Goal: Task Accomplishment & Management: Complete application form

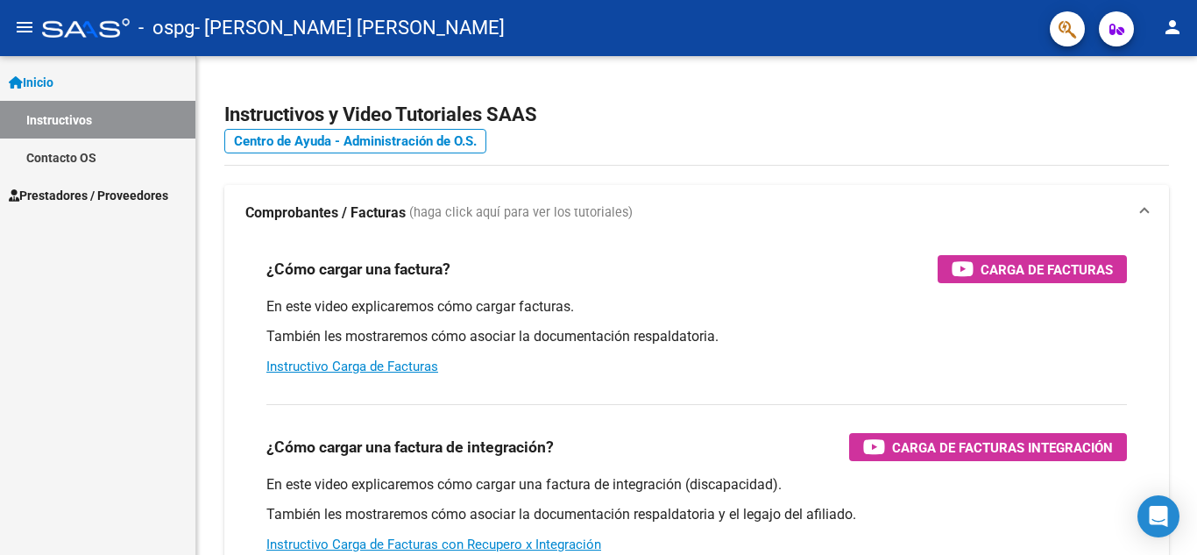
click at [111, 188] on span "Prestadores / Proveedores" at bounding box center [89, 195] width 160 height 19
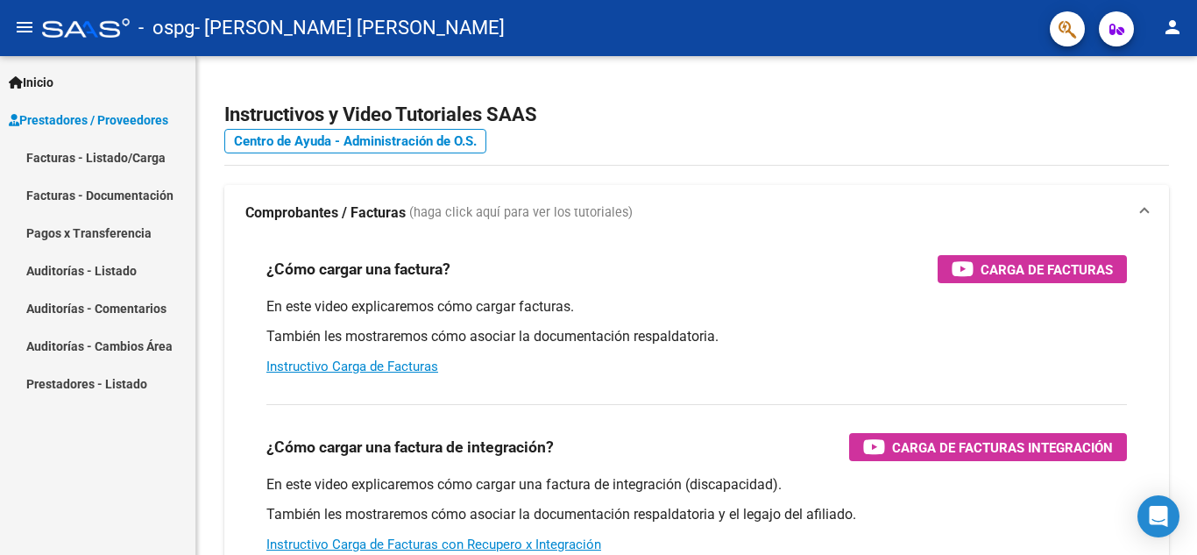
click at [110, 154] on link "Facturas - Listado/Carga" at bounding box center [97, 157] width 195 height 38
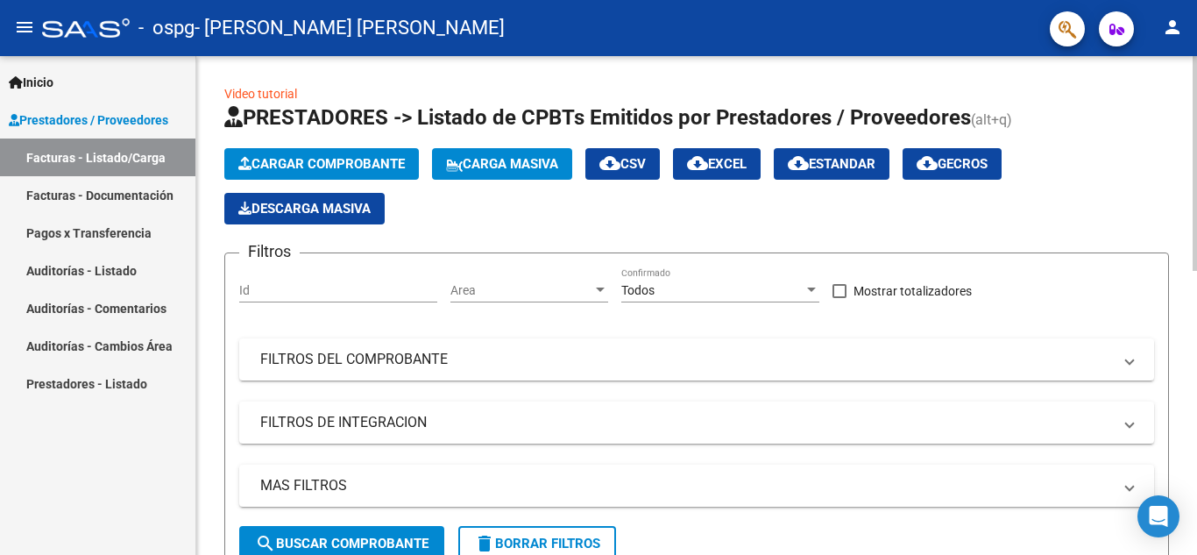
click at [336, 162] on span "Cargar Comprobante" at bounding box center [321, 164] width 167 height 16
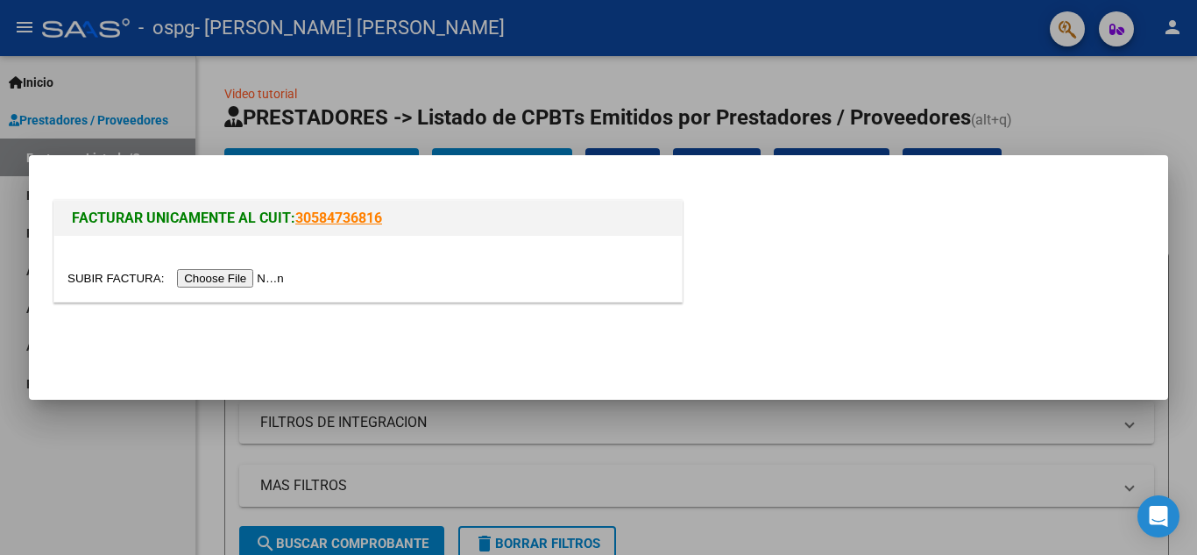
click at [250, 277] on input "file" at bounding box center [178, 278] width 222 height 18
click at [288, 274] on input "file" at bounding box center [178, 278] width 222 height 18
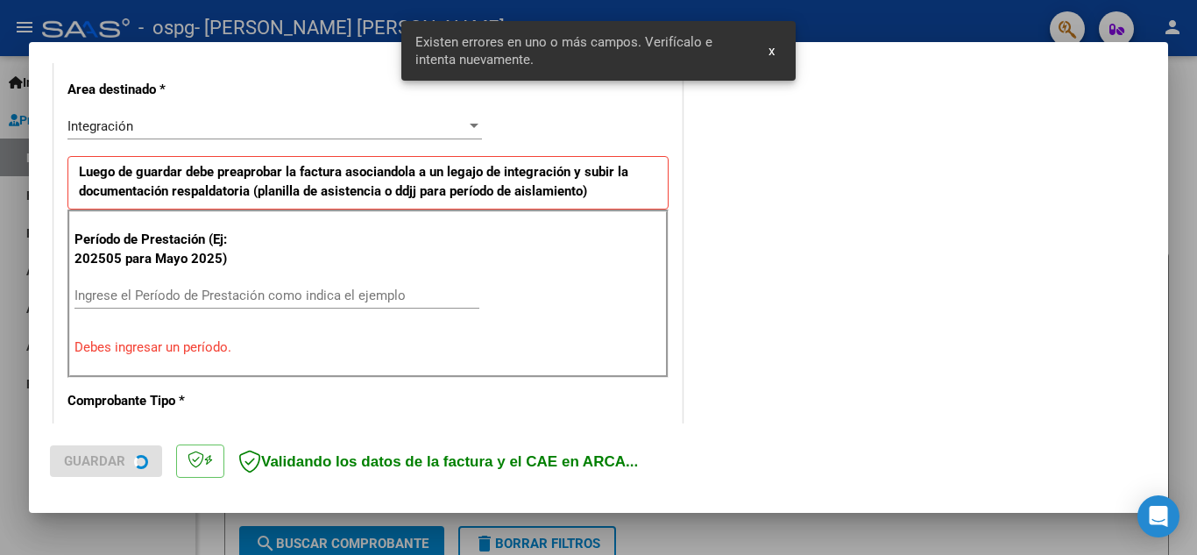
scroll to position [397, 0]
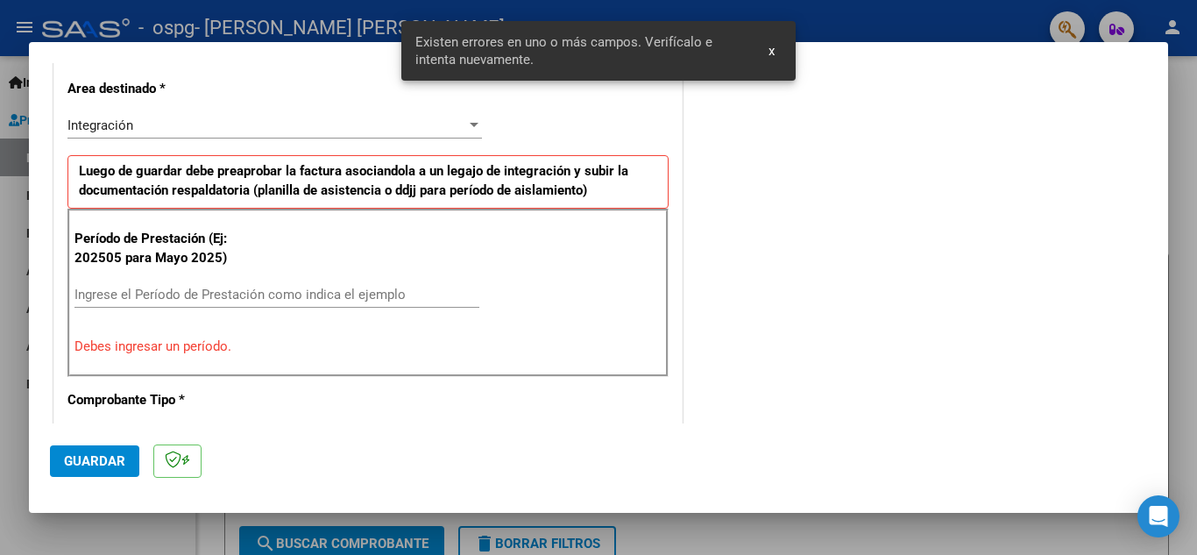
click at [339, 292] on input "Ingrese el Período de Prestación como indica el ejemplo" at bounding box center [277, 295] width 405 height 16
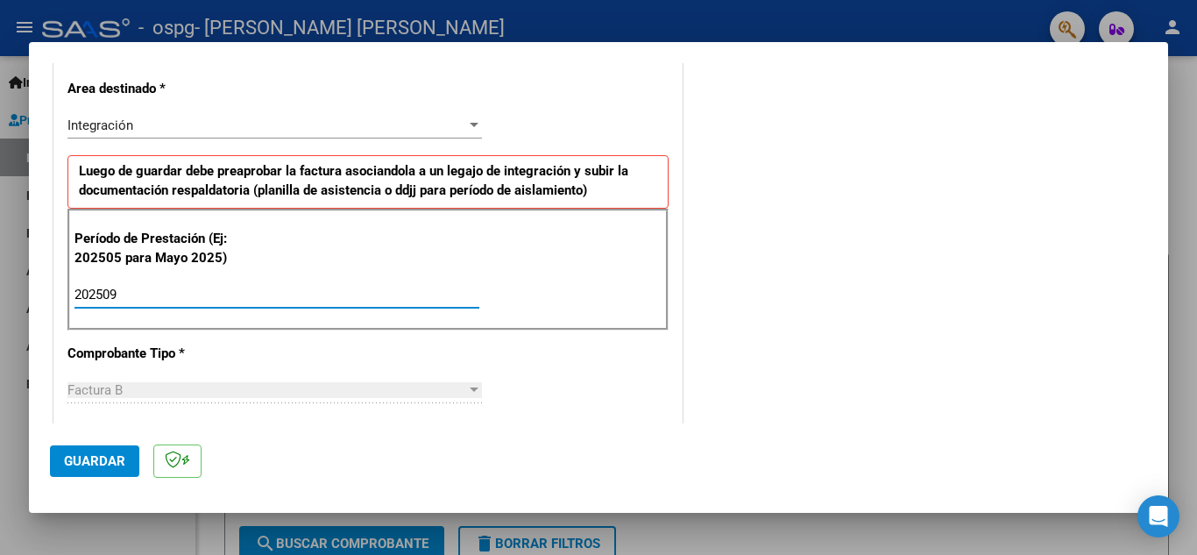
type input "202509"
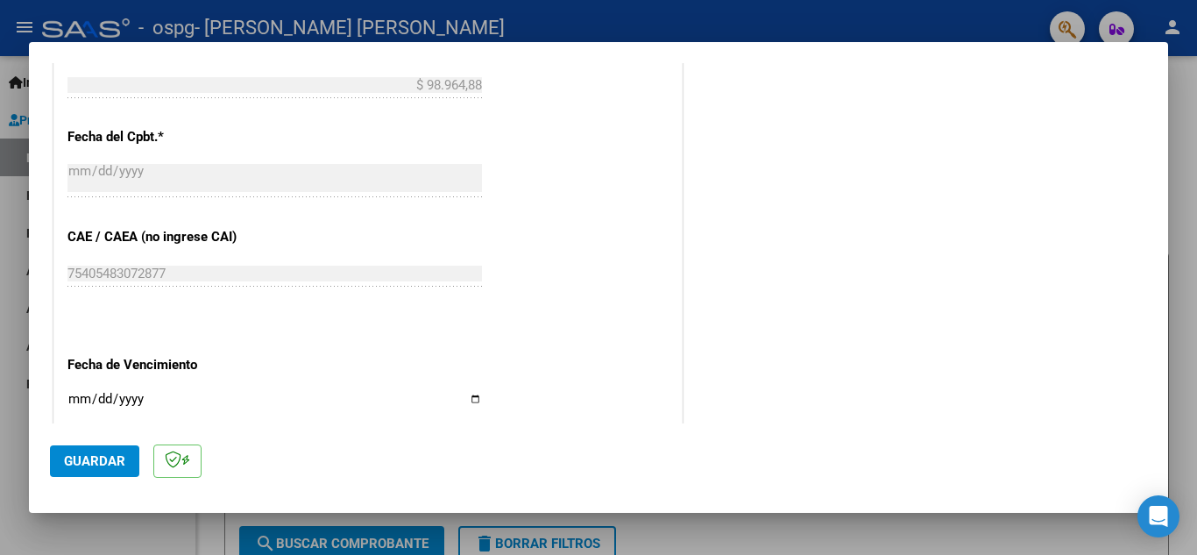
scroll to position [1182, 0]
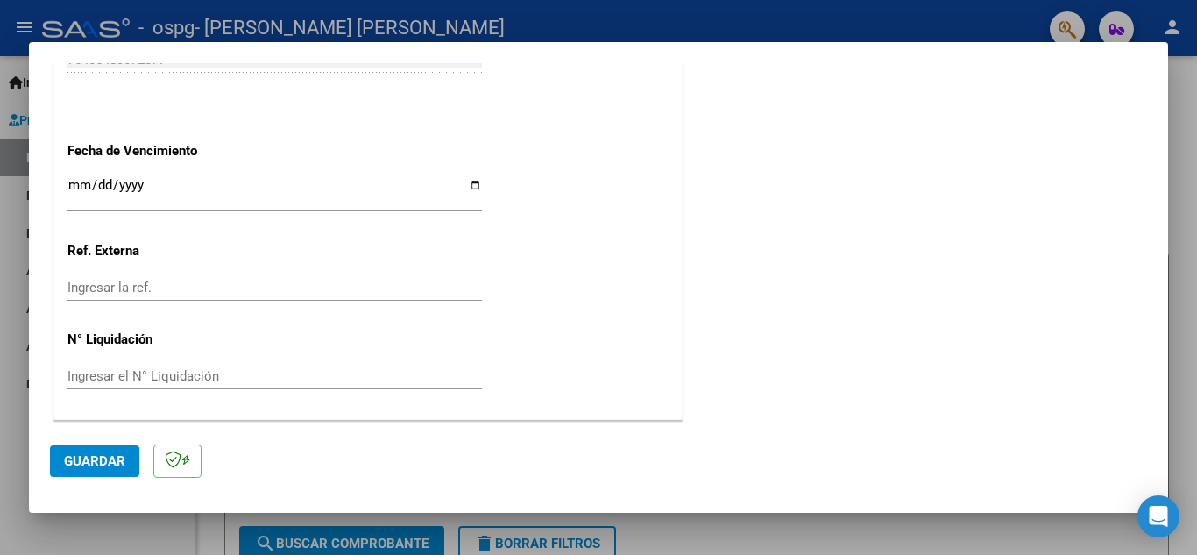
click at [78, 462] on span "Guardar" at bounding box center [94, 461] width 61 height 16
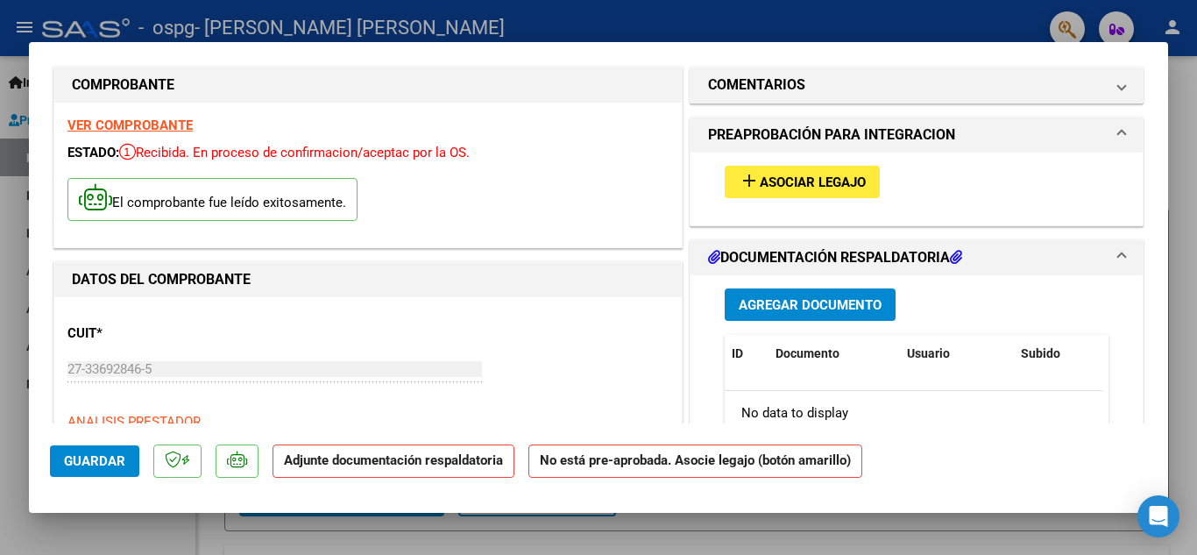
scroll to position [0, 0]
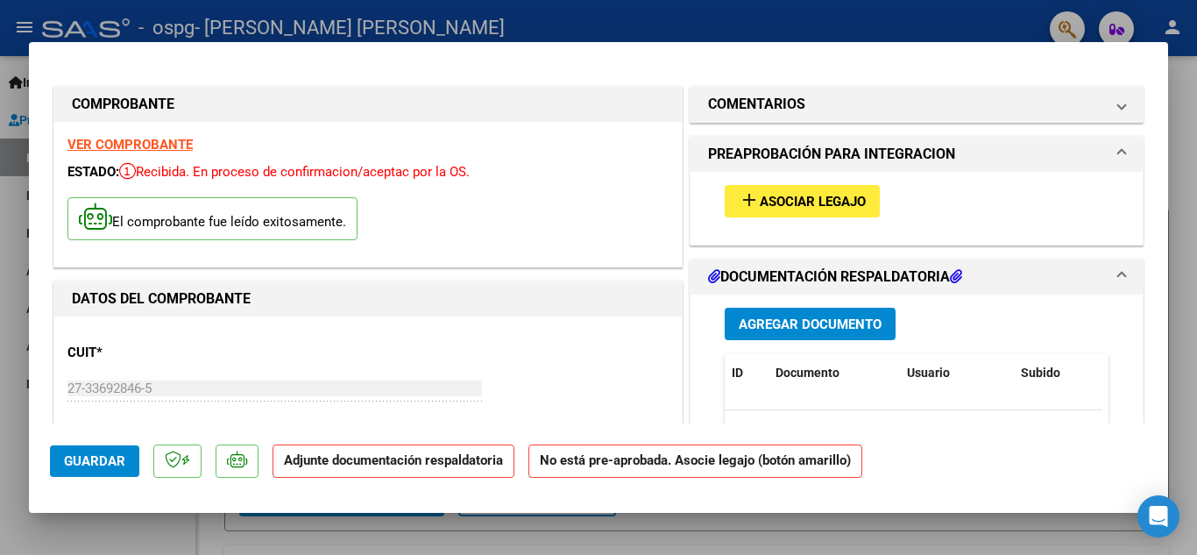
click at [551, 180] on div "ESTADO: Recibida. En proceso de confirmacion/aceptac por la OS." at bounding box center [367, 172] width 601 height 20
click at [771, 323] on span "Agregar Documento" at bounding box center [810, 324] width 143 height 16
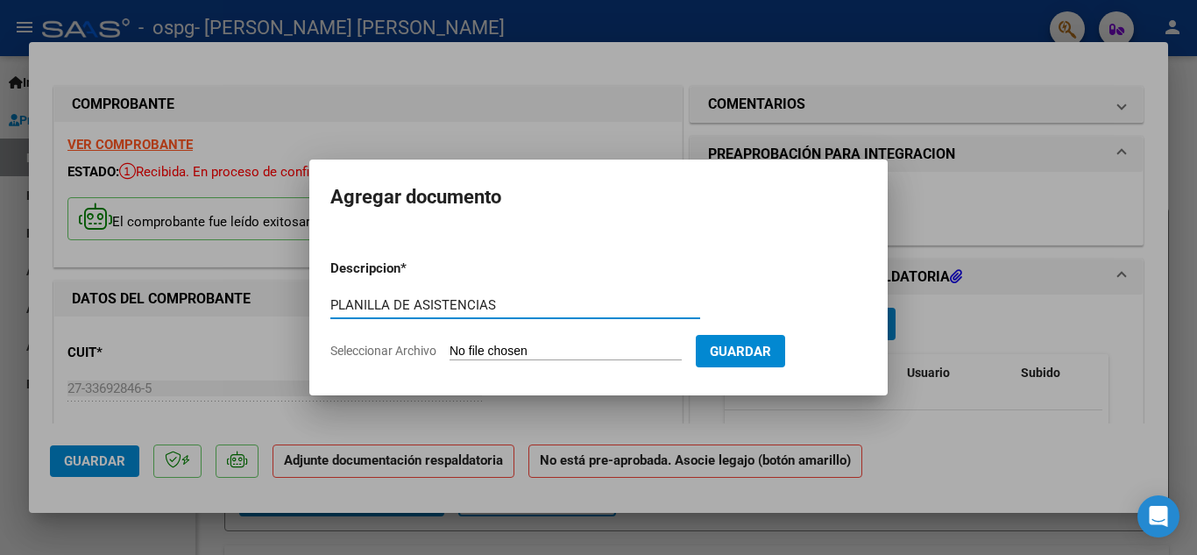
type input "PLANILLA DE ASISTENCIAS"
click at [602, 350] on input "Seleccionar Archivo" at bounding box center [566, 352] width 232 height 17
type input "C:\fakepath\[PERSON_NAME] septiembre psicologiaa .pdf"
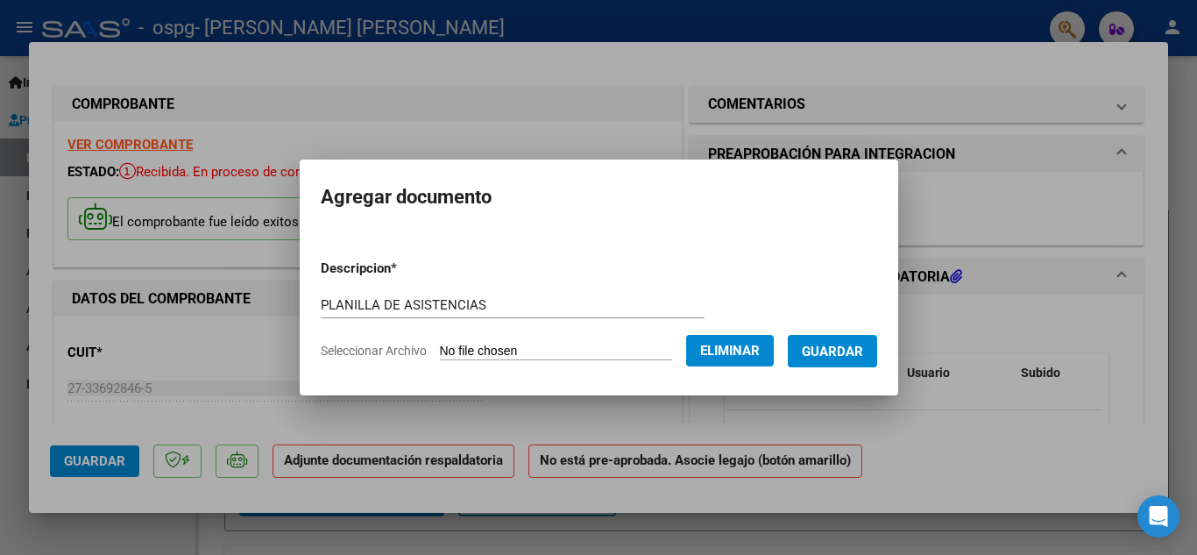
click at [855, 362] on button "Guardar" at bounding box center [832, 351] width 89 height 32
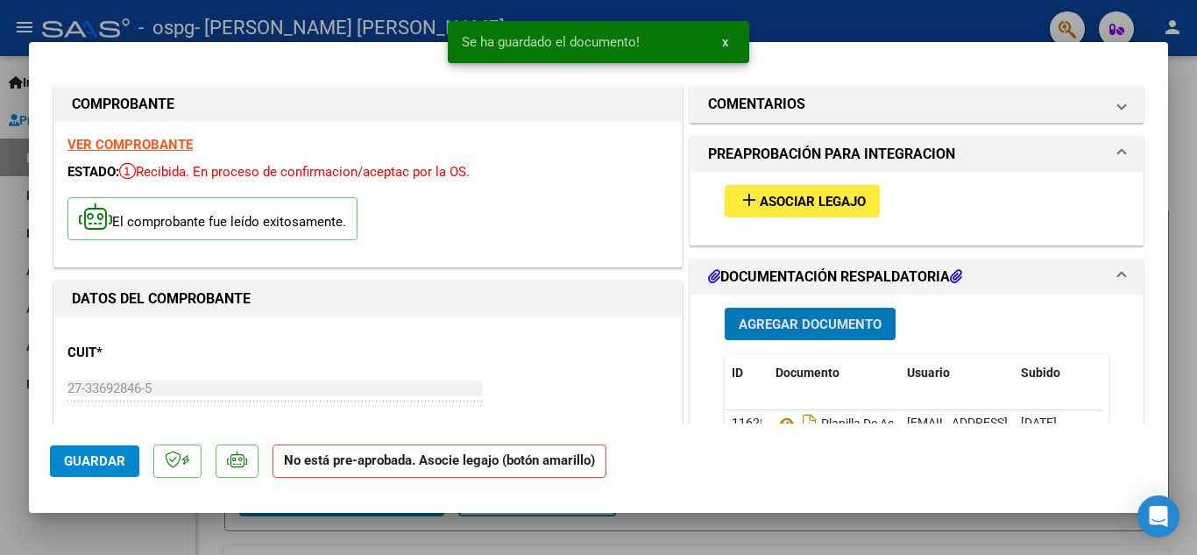
click at [787, 332] on span "Agregar Documento" at bounding box center [810, 324] width 143 height 16
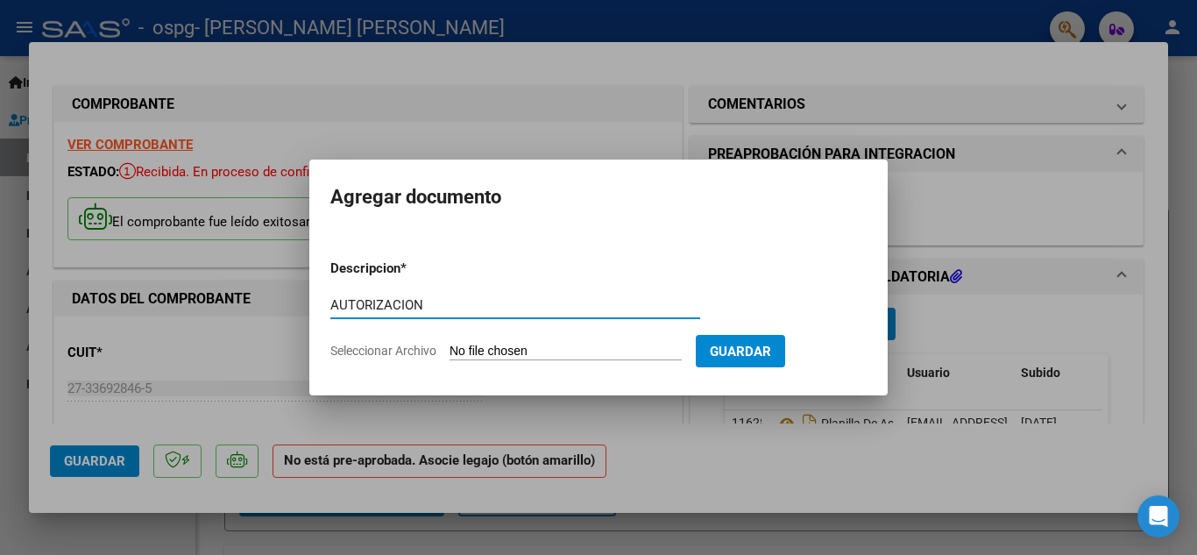
type input "AUTORIZACION"
click at [562, 356] on input "Seleccionar Archivo" at bounding box center [566, 352] width 232 height 17
type input "C:\fakepath\AUTORIZACIONE 2025.doc1 (1).doc"
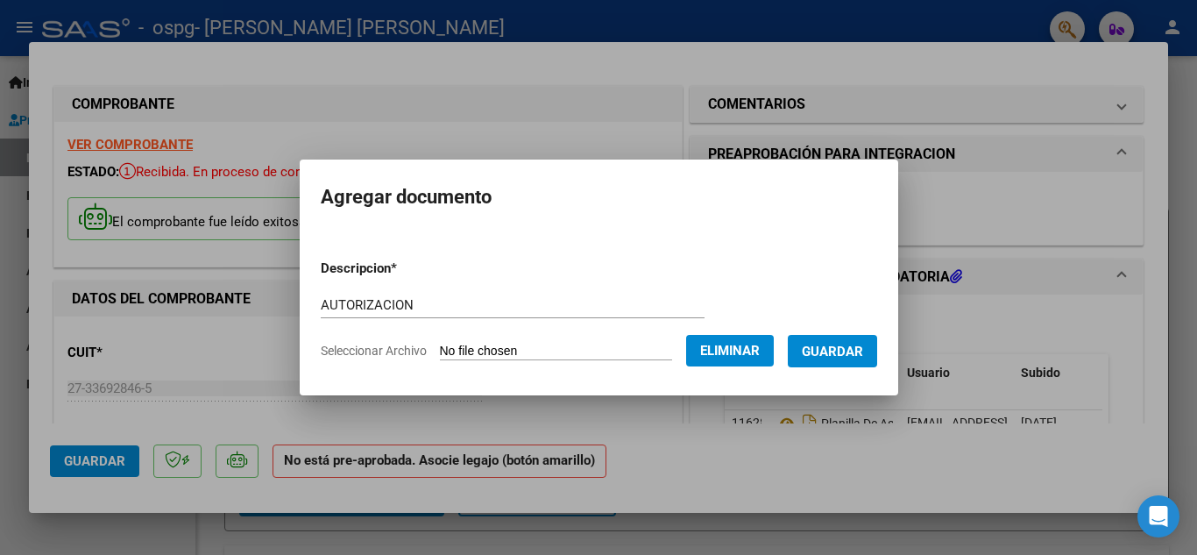
click at [842, 357] on span "Guardar" at bounding box center [832, 352] width 61 height 16
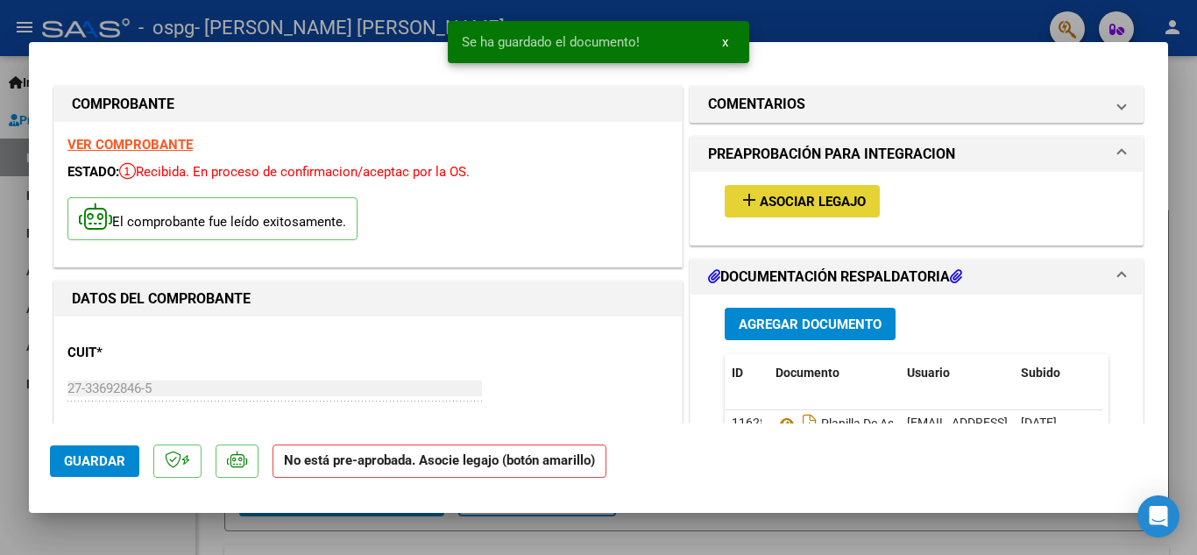
click at [790, 202] on span "Asociar Legajo" at bounding box center [813, 202] width 106 height 16
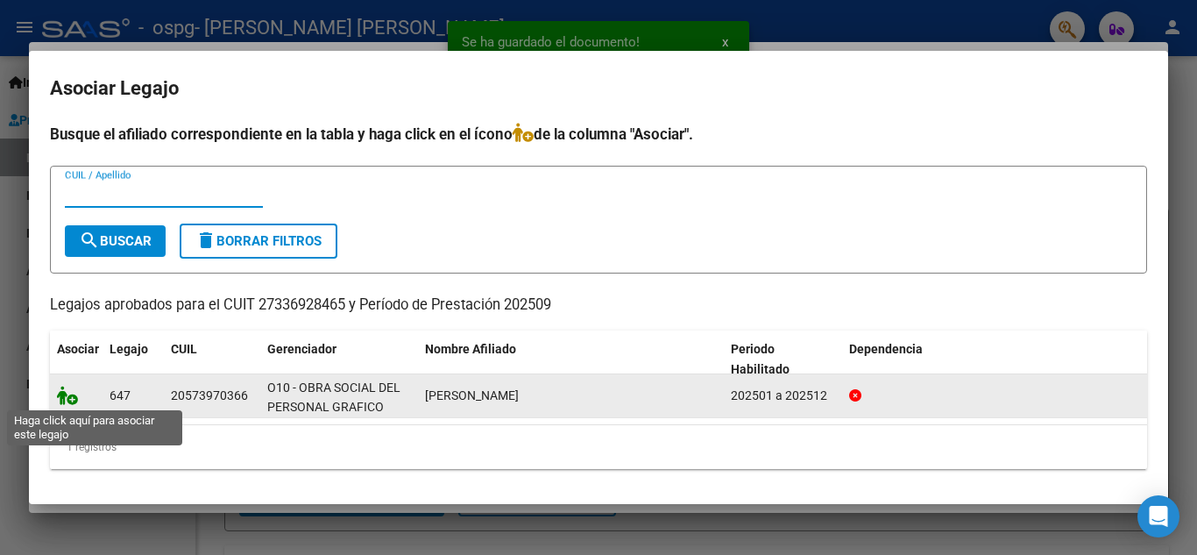
click at [60, 396] on icon at bounding box center [67, 395] width 21 height 19
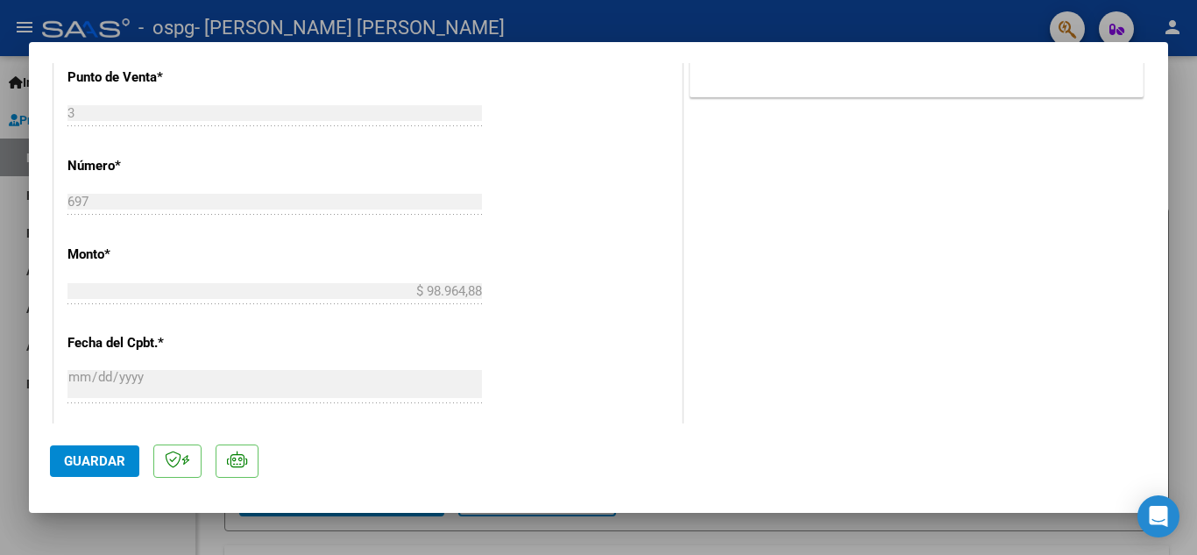
scroll to position [1209, 0]
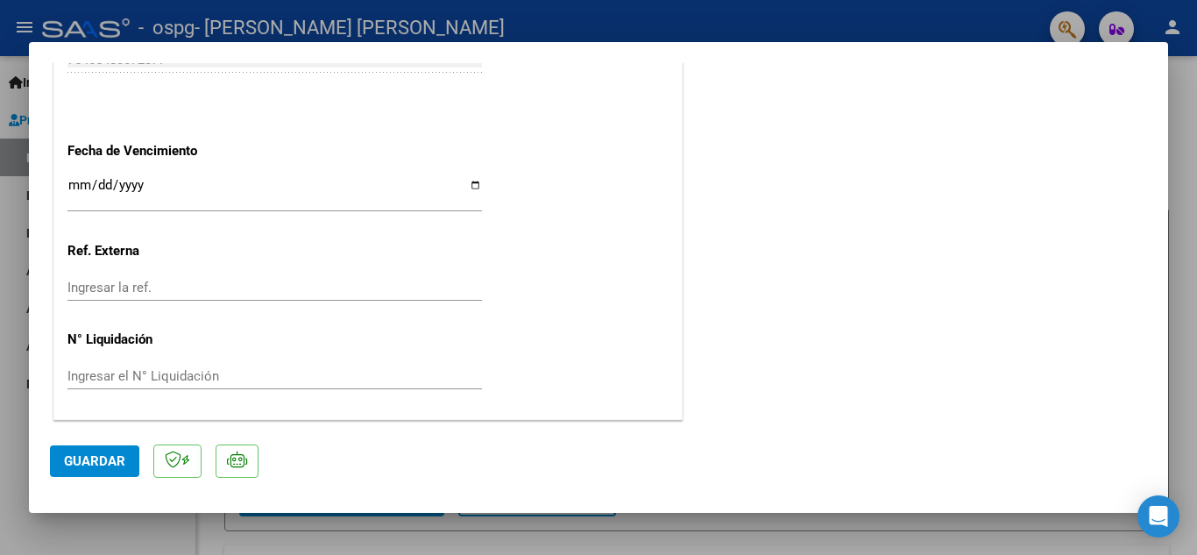
click at [101, 455] on span "Guardar" at bounding box center [94, 461] width 61 height 16
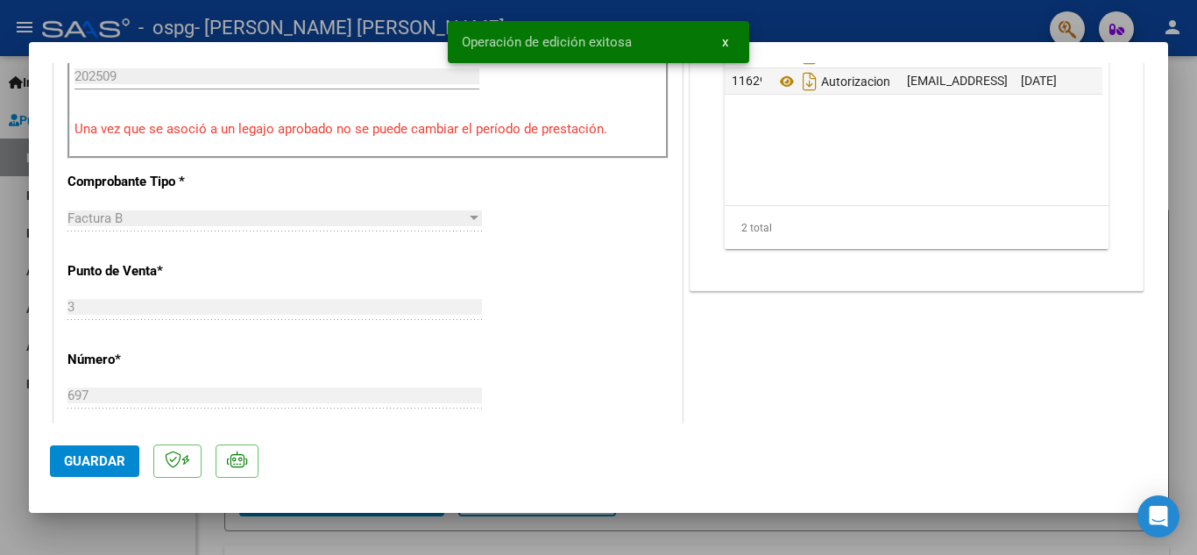
scroll to position [0, 0]
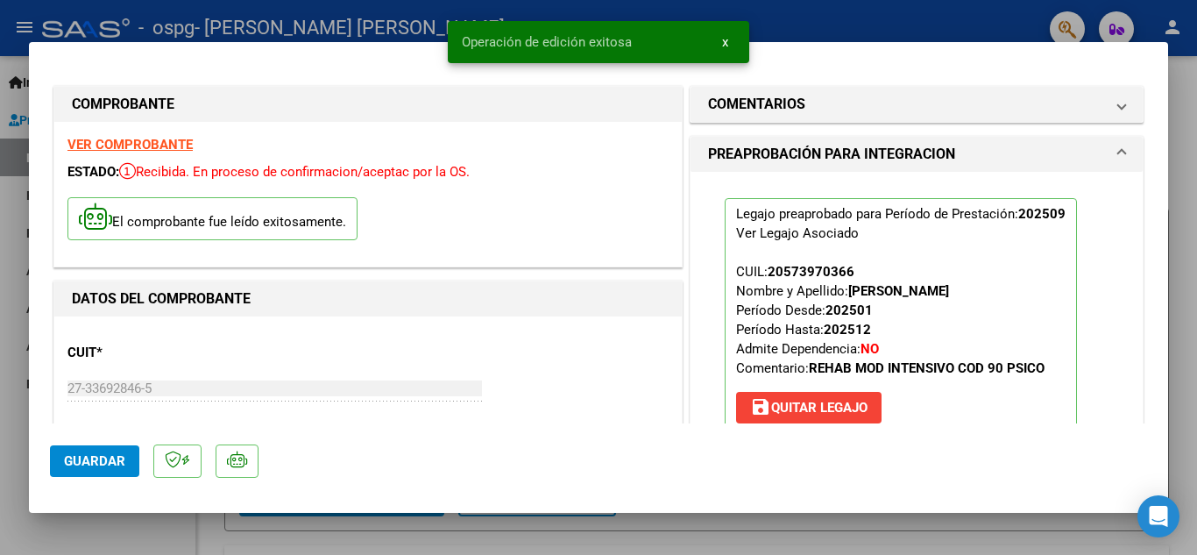
click at [14, 259] on div at bounding box center [598, 277] width 1197 height 555
type input "$ 0,00"
